Goal: Use online tool/utility: Utilize a website feature to perform a specific function

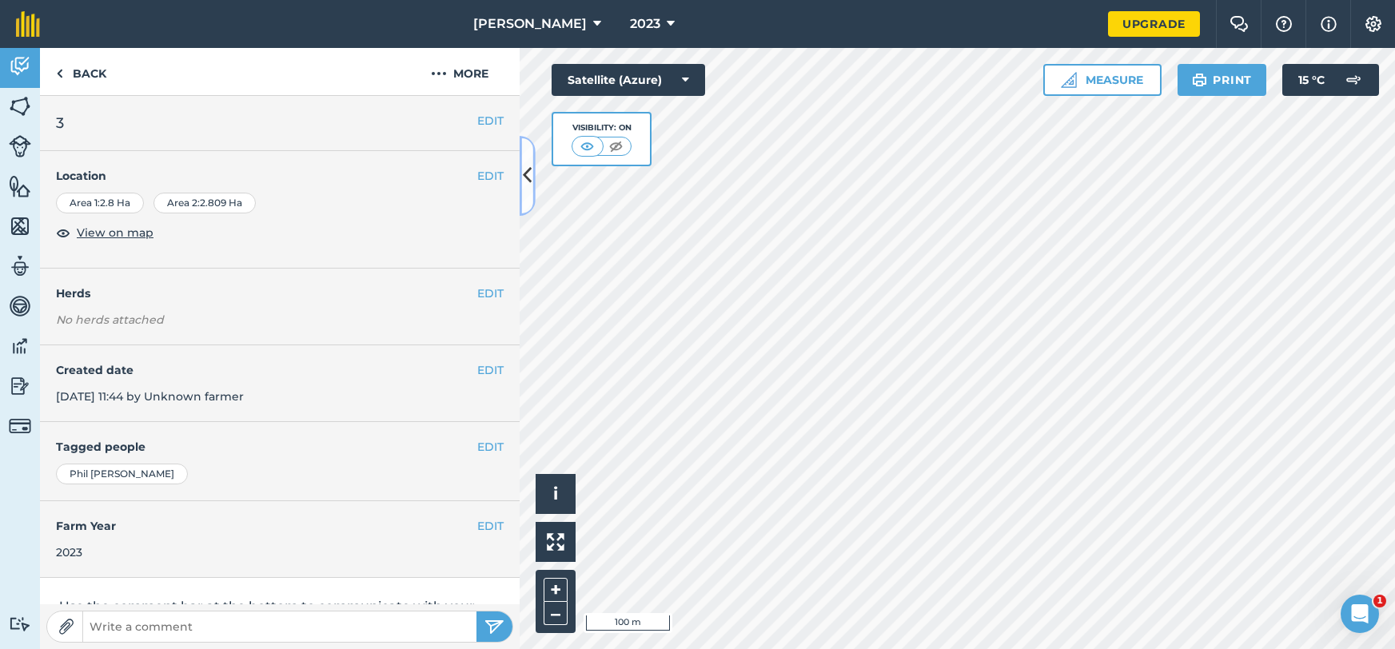
click at [527, 174] on icon at bounding box center [527, 175] width 9 height 28
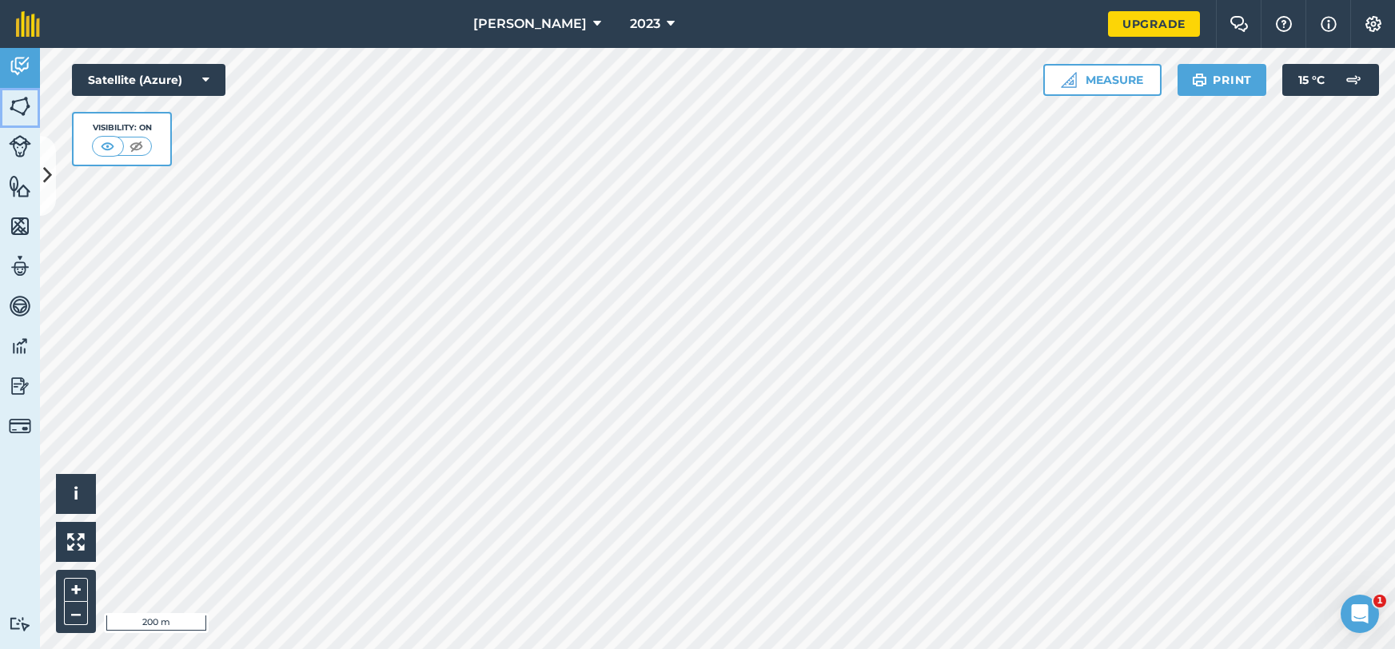
click at [31, 94] on link "Fields" at bounding box center [20, 108] width 40 height 40
click at [29, 78] on img at bounding box center [20, 66] width 22 height 24
click at [50, 184] on icon at bounding box center [47, 175] width 9 height 28
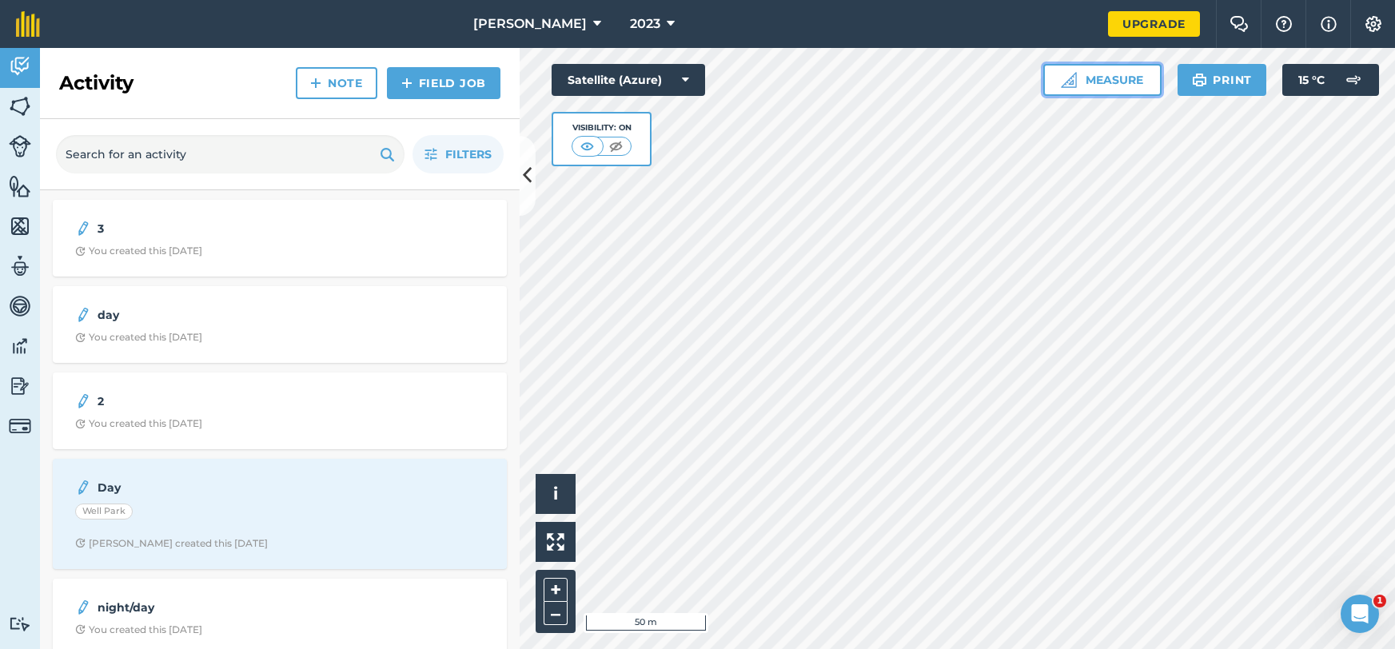
click at [1105, 90] on button "Measure" at bounding box center [1102, 80] width 118 height 32
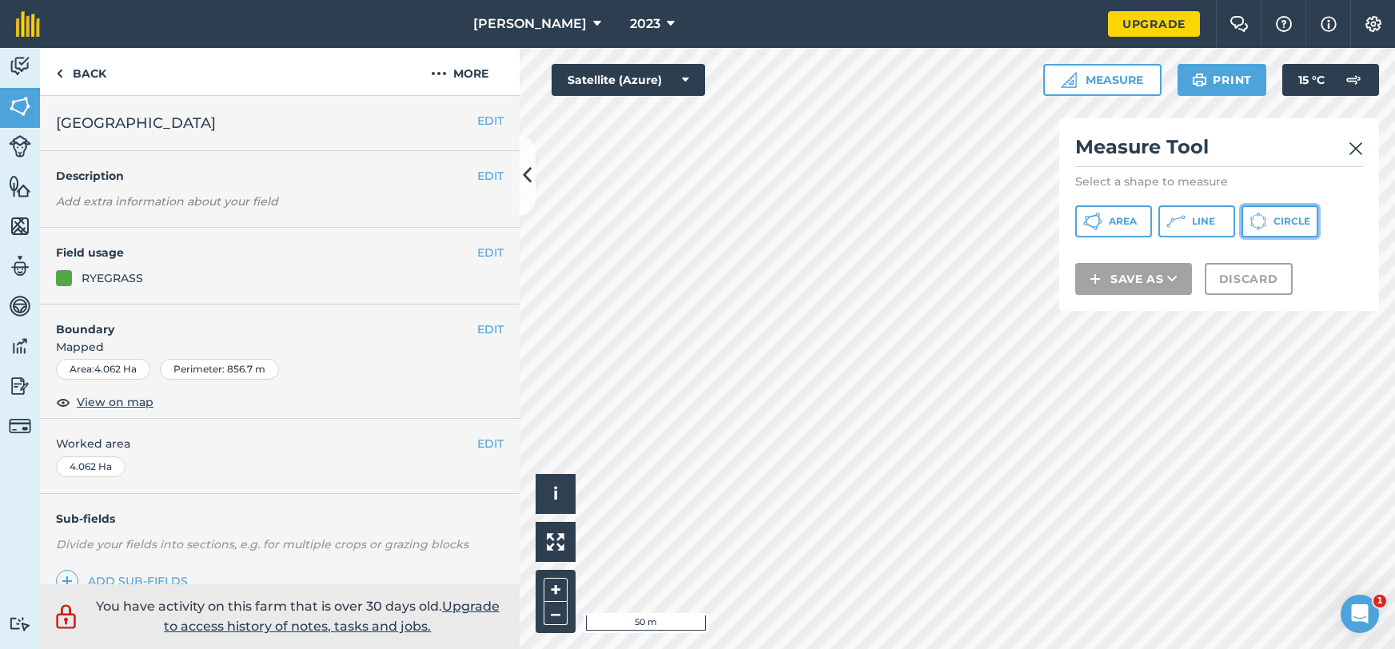
click at [1268, 222] on button "Circle" at bounding box center [1279, 221] width 77 height 32
click at [1117, 230] on button "Area" at bounding box center [1113, 221] width 77 height 32
click at [1359, 149] on img at bounding box center [1355, 148] width 14 height 19
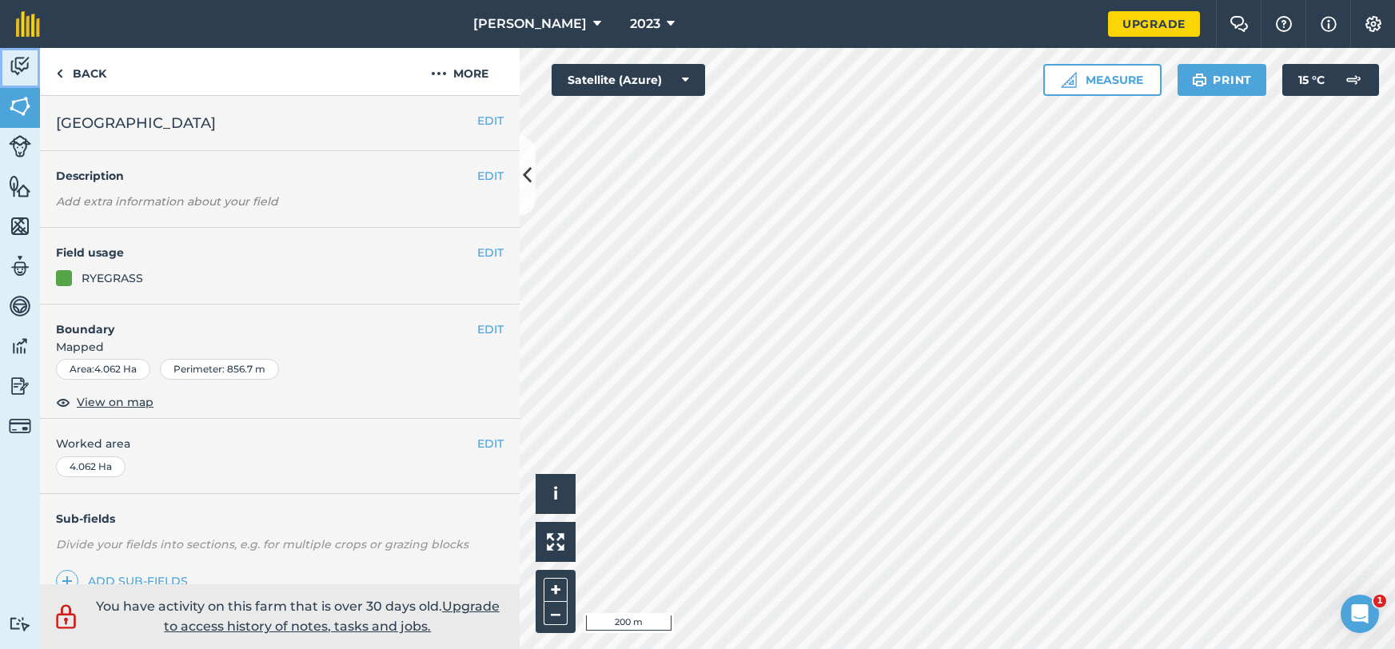
click at [22, 81] on link "Activity" at bounding box center [20, 68] width 40 height 40
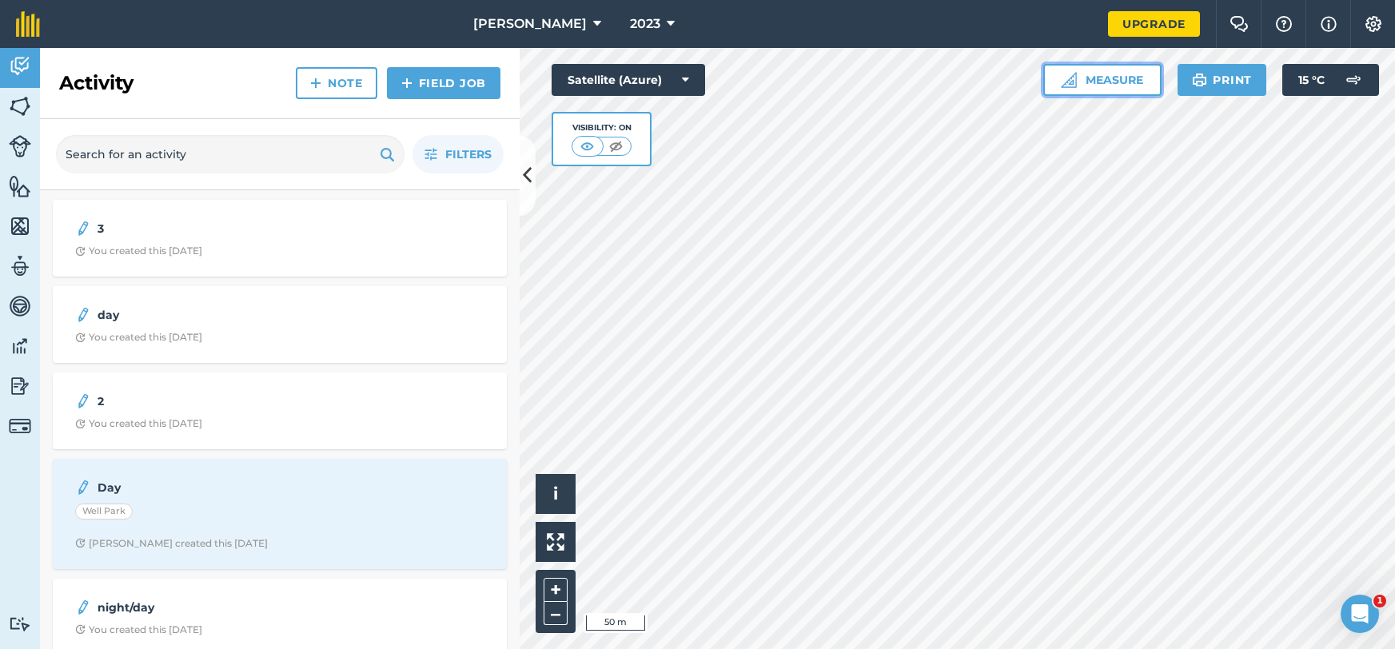
click at [1126, 71] on button "Measure" at bounding box center [1102, 80] width 118 height 32
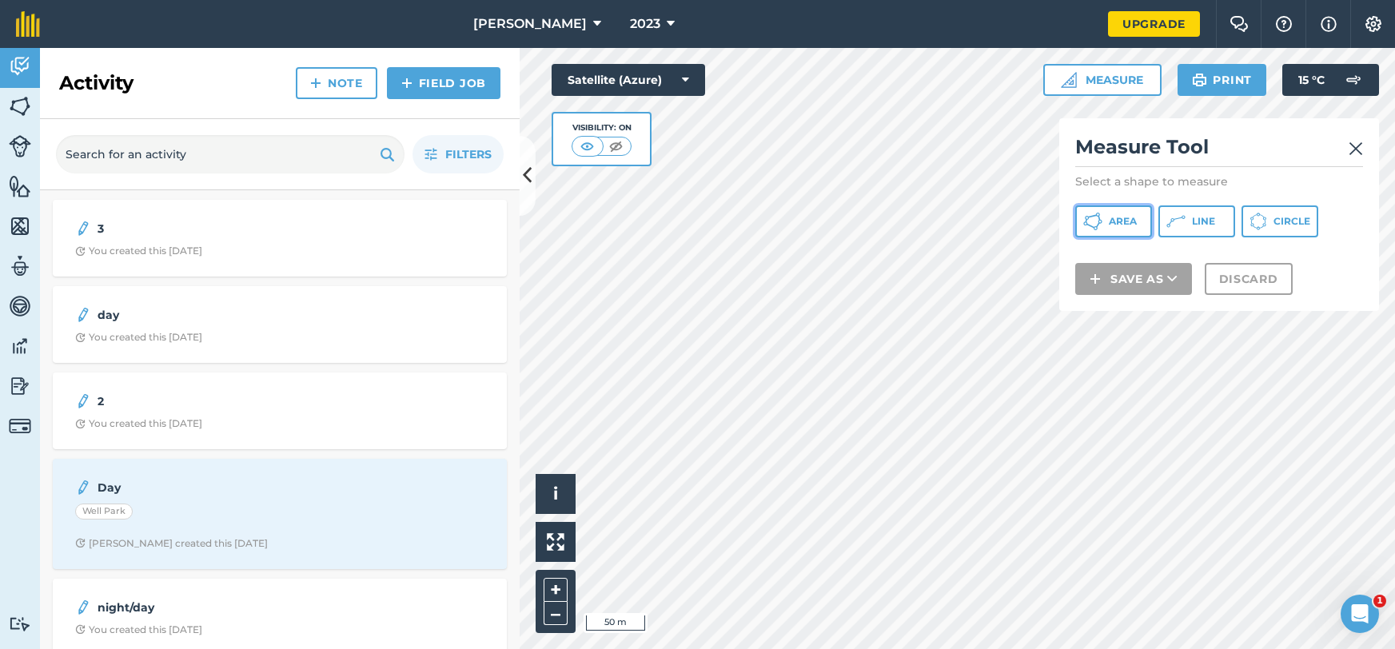
click at [1133, 234] on button "Area" at bounding box center [1113, 221] width 77 height 32
click at [1356, 145] on img at bounding box center [1355, 148] width 14 height 19
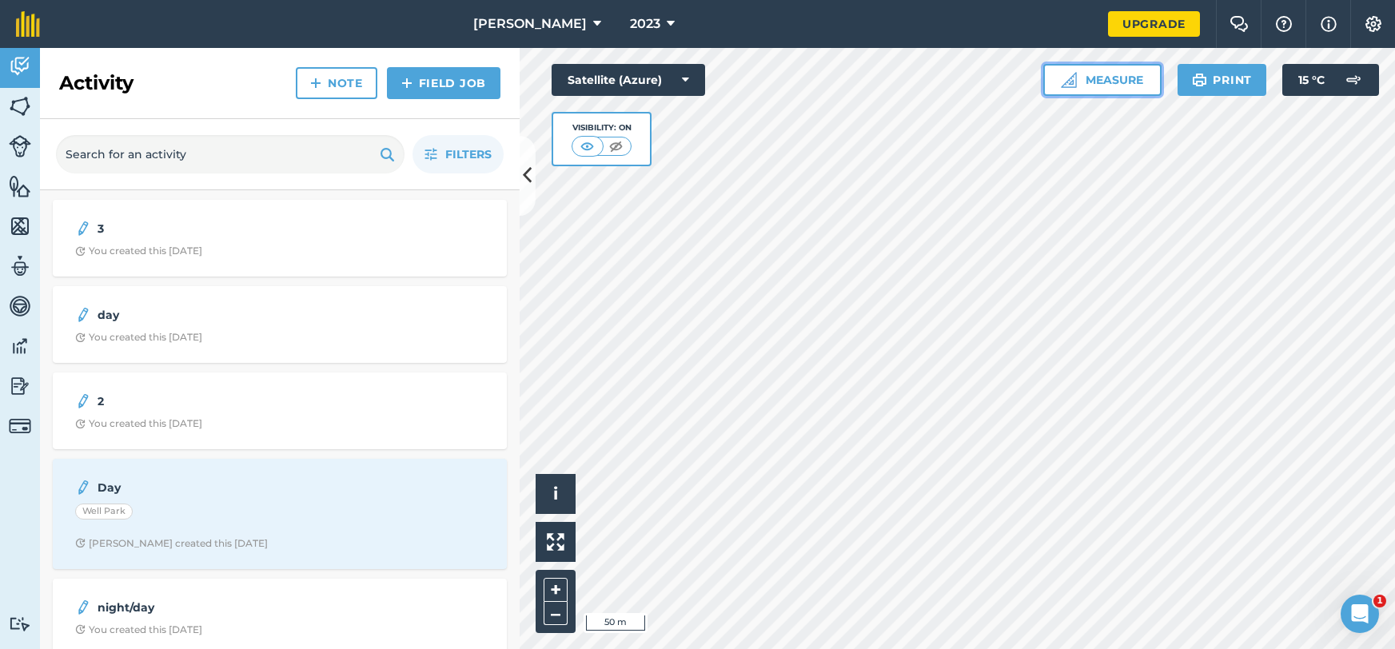
click at [1098, 76] on button "Measure" at bounding box center [1102, 80] width 118 height 32
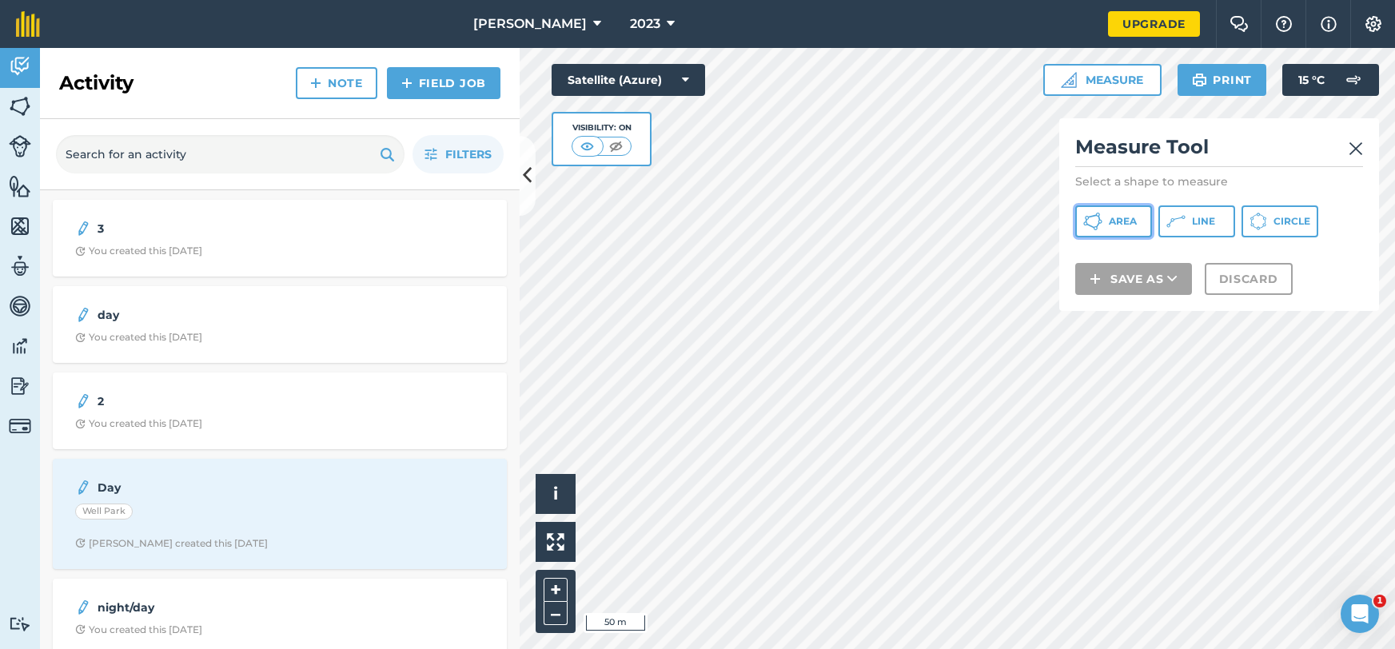
drag, startPoint x: 1118, startPoint y: 217, endPoint x: 1116, endPoint y: 228, distance: 10.7
click at [1119, 217] on span "Area" at bounding box center [1123, 221] width 28 height 13
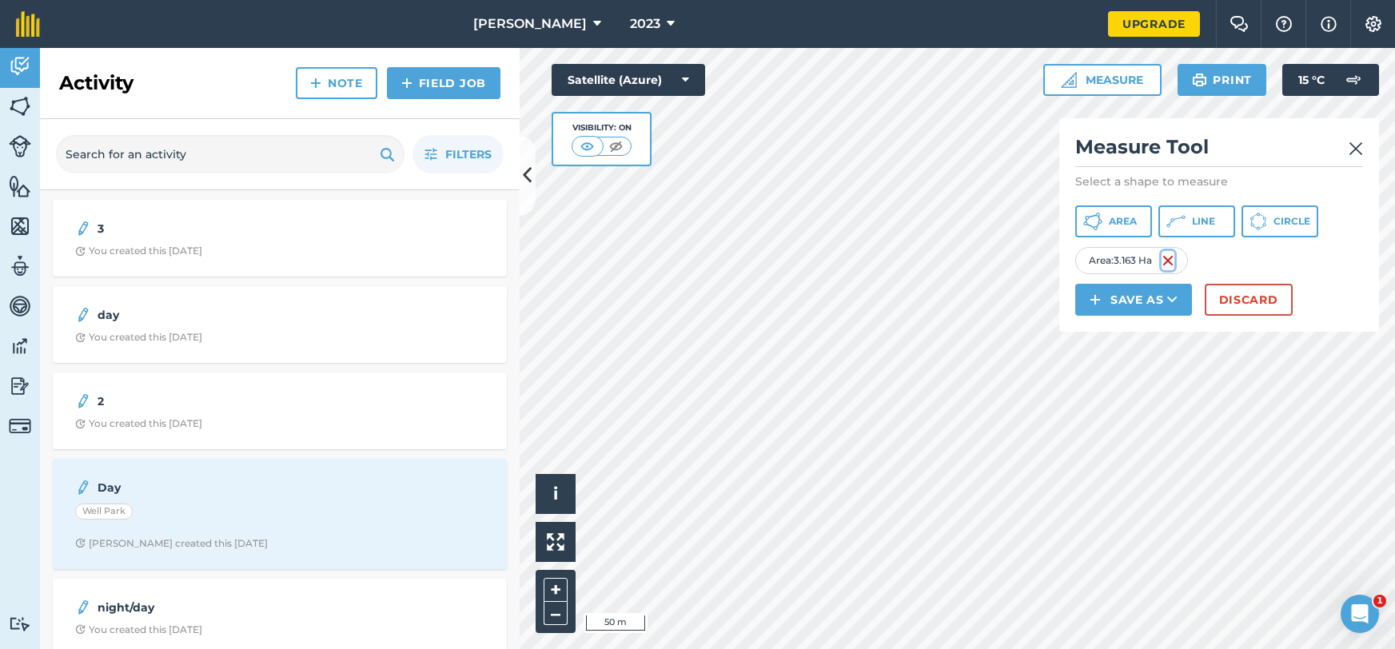
click at [1172, 263] on img at bounding box center [1167, 260] width 13 height 19
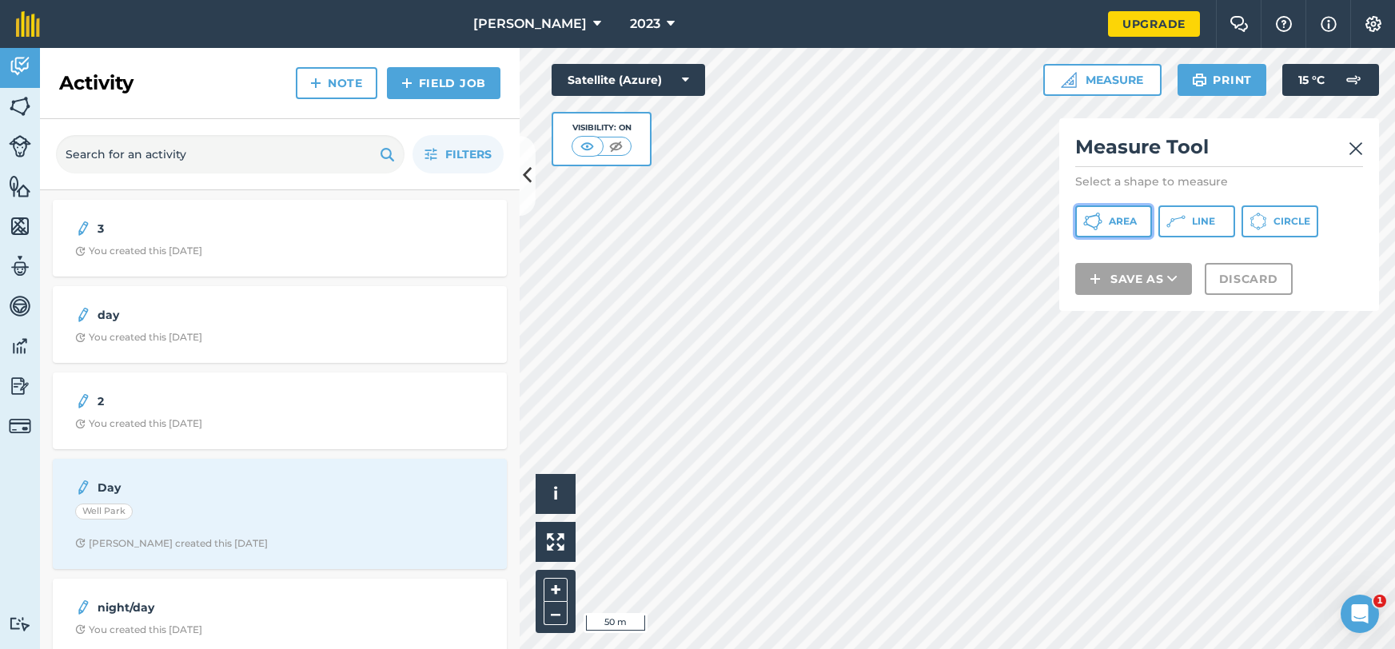
click at [1129, 232] on button "Area" at bounding box center [1113, 221] width 77 height 32
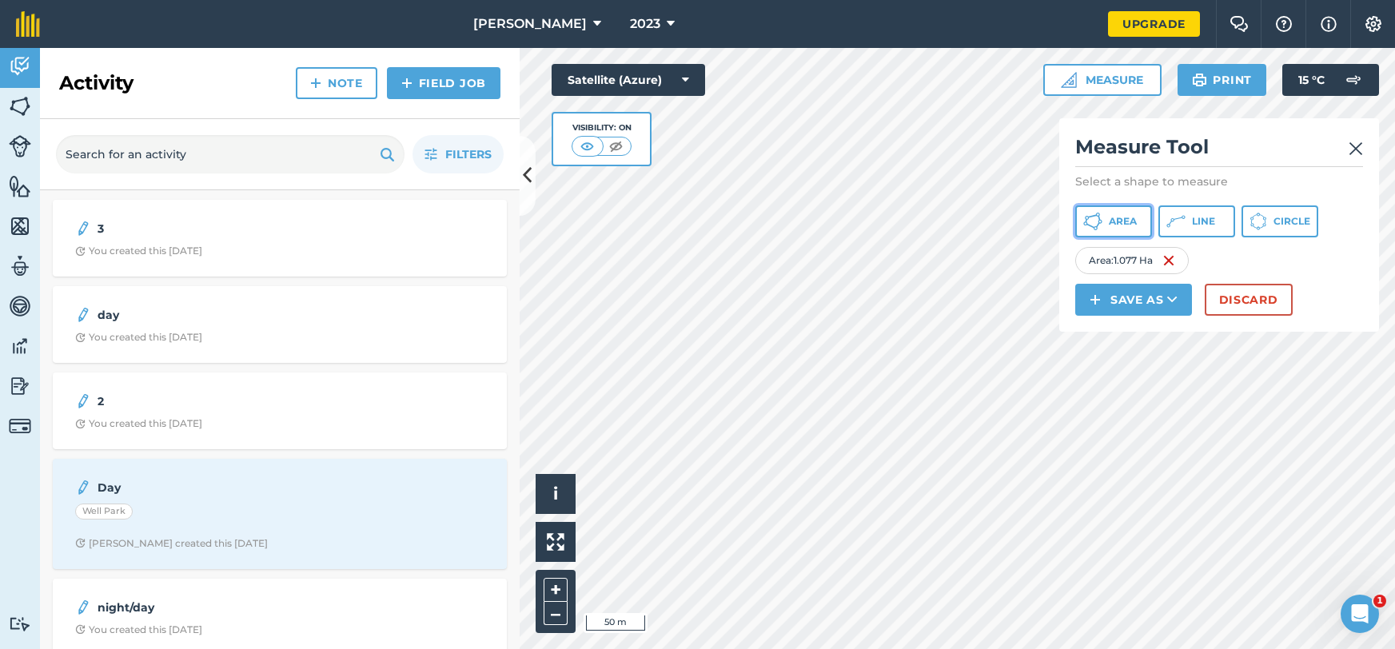
click at [1111, 227] on span "Area" at bounding box center [1123, 221] width 28 height 13
click at [1178, 265] on img at bounding box center [1174, 260] width 13 height 19
click at [1178, 260] on div "Area : 1.539 Ha" at bounding box center [1131, 260] width 113 height 27
click at [1173, 261] on img at bounding box center [1167, 260] width 13 height 19
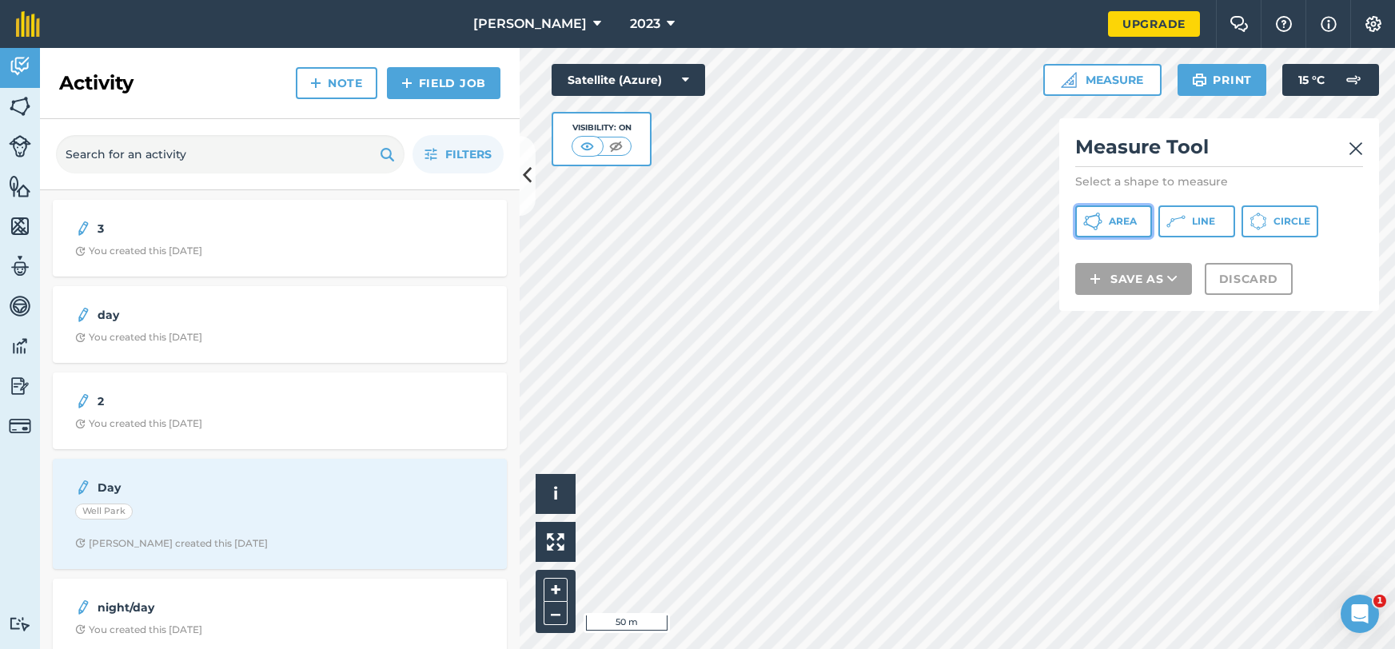
click at [1133, 225] on span "Area" at bounding box center [1123, 221] width 28 height 13
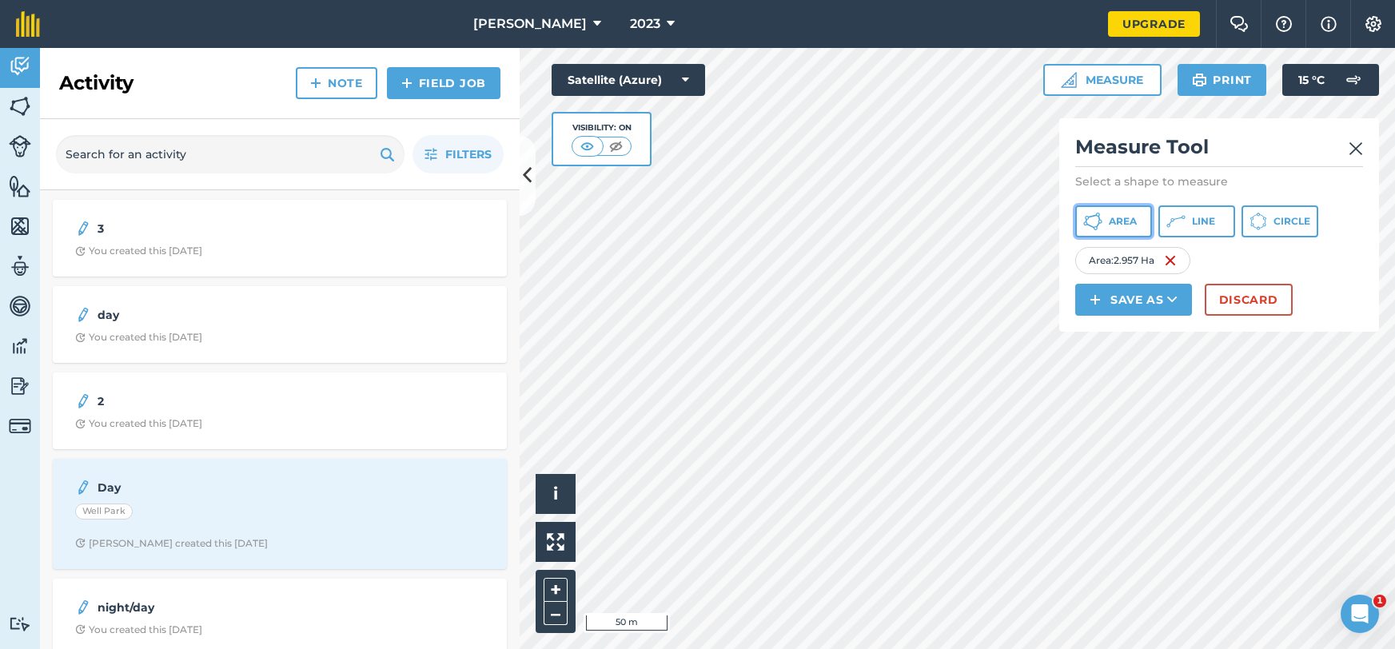
click at [1111, 218] on span "Area" at bounding box center [1123, 221] width 28 height 13
click at [1106, 221] on button "Area" at bounding box center [1113, 221] width 77 height 32
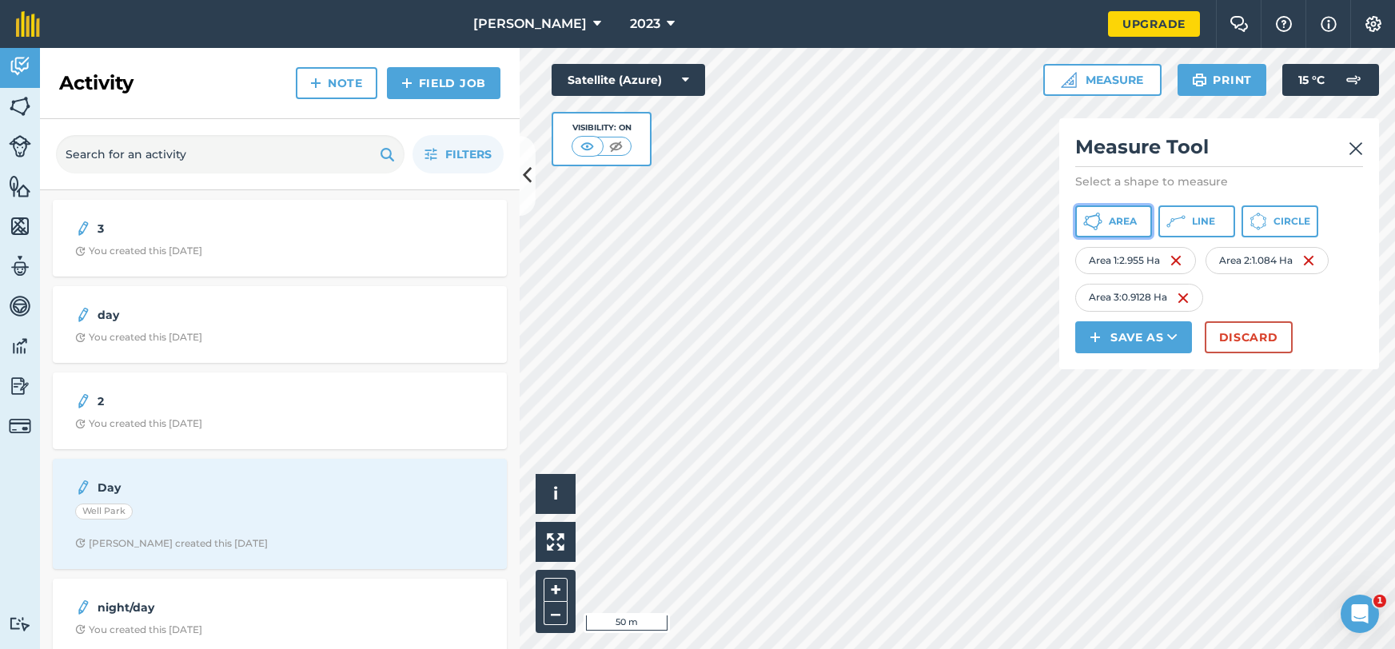
click at [1106, 218] on button "Area" at bounding box center [1113, 221] width 77 height 32
